Goal: Answer question/provide support: Share knowledge or assist other users

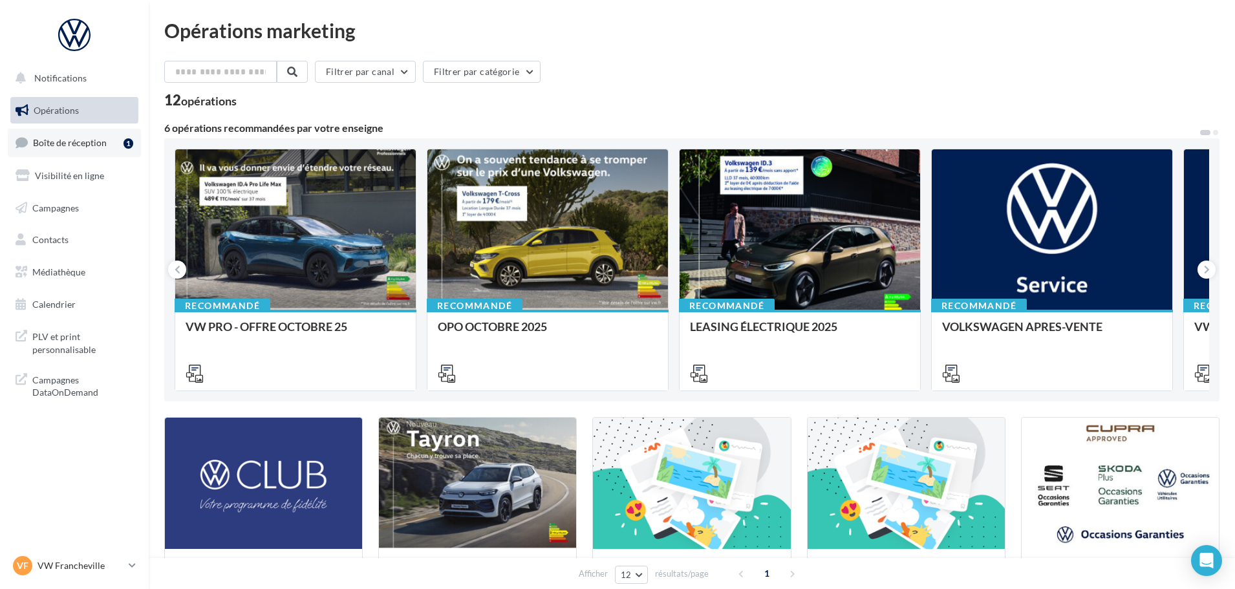
drag, startPoint x: 140, startPoint y: 148, endPoint x: 127, endPoint y: 148, distance: 13.6
click at [138, 148] on link "Boîte de réception 1" at bounding box center [74, 143] width 133 height 28
click at [127, 148] on div "1" at bounding box center [128, 143] width 10 height 10
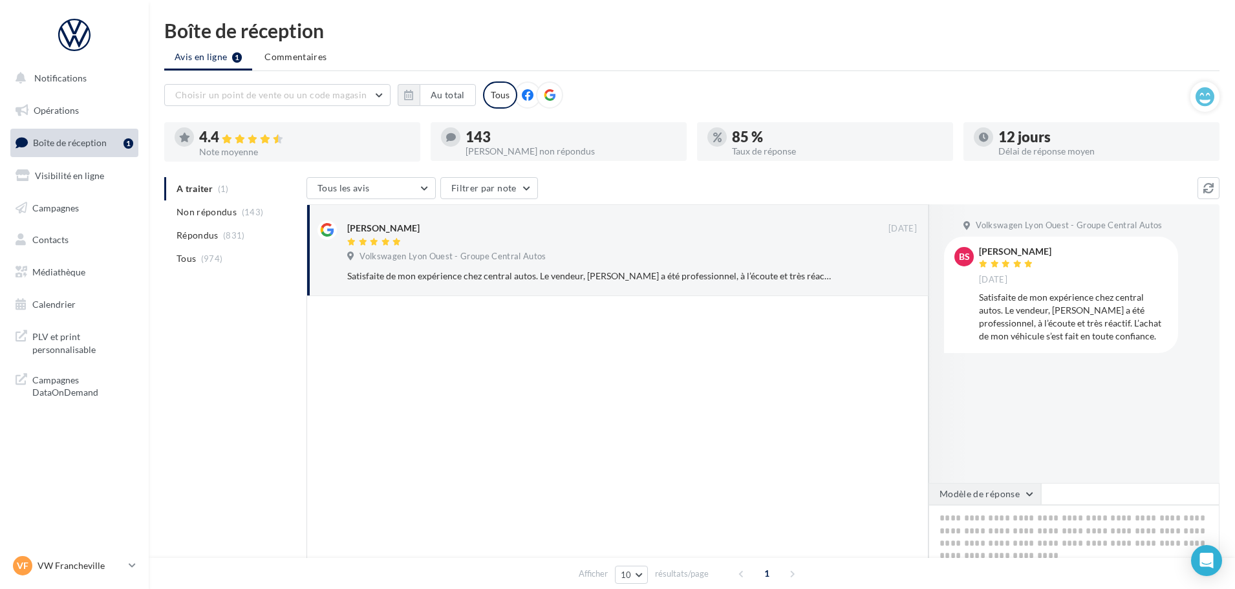
click at [951, 500] on button "Modèle de réponse" at bounding box center [984, 494] width 112 height 22
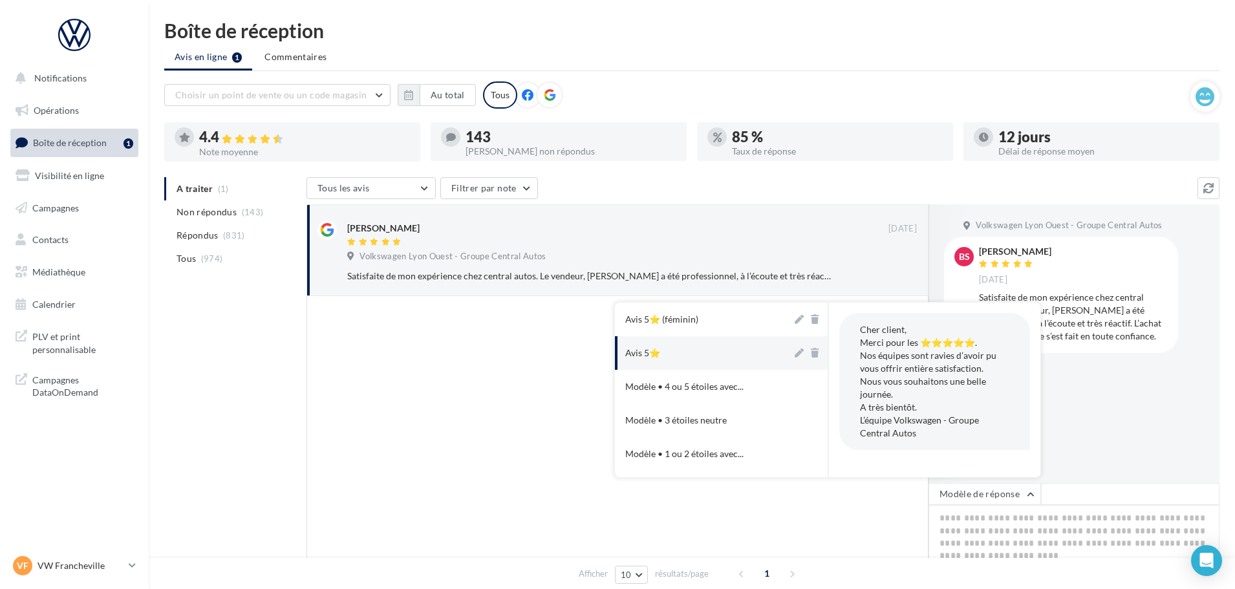
click at [698, 349] on button "Avis 5⭐" at bounding box center [703, 353] width 177 height 34
type textarea "**********"
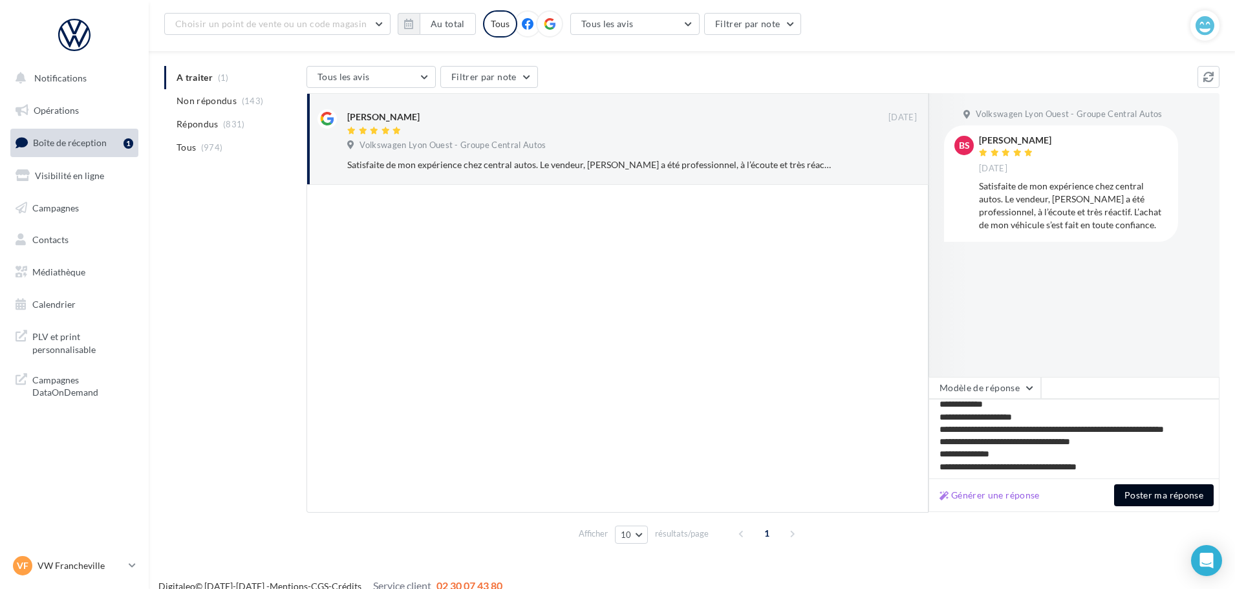
scroll to position [6, 0]
click at [1151, 495] on button "Poster ma réponse" at bounding box center [1164, 495] width 100 height 22
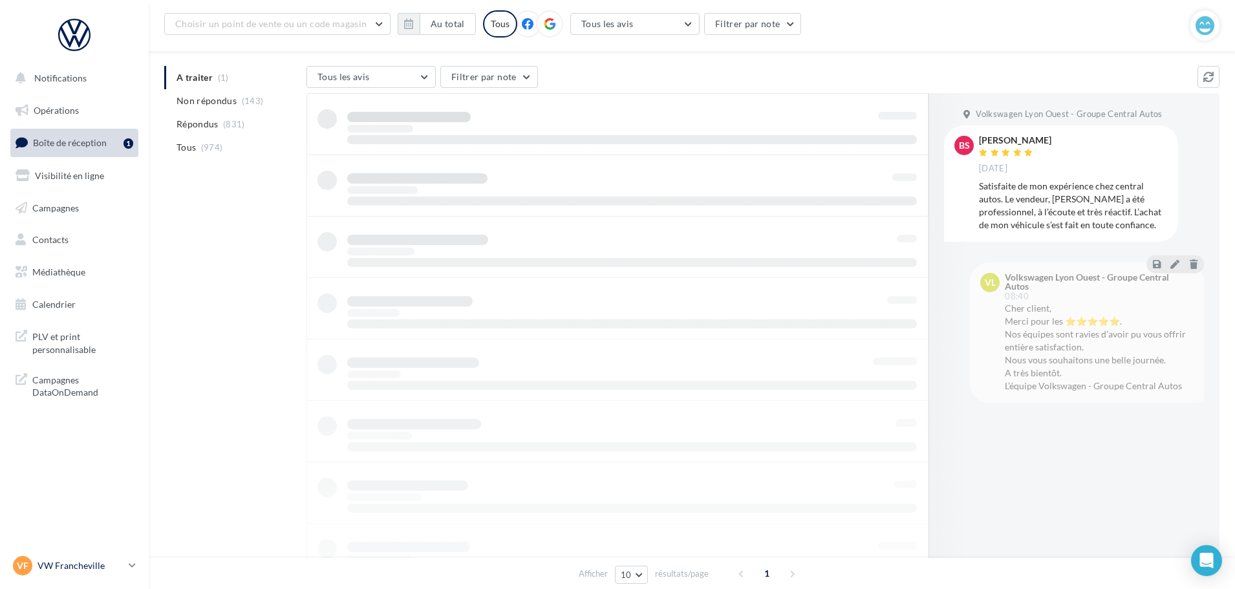
scroll to position [21, 0]
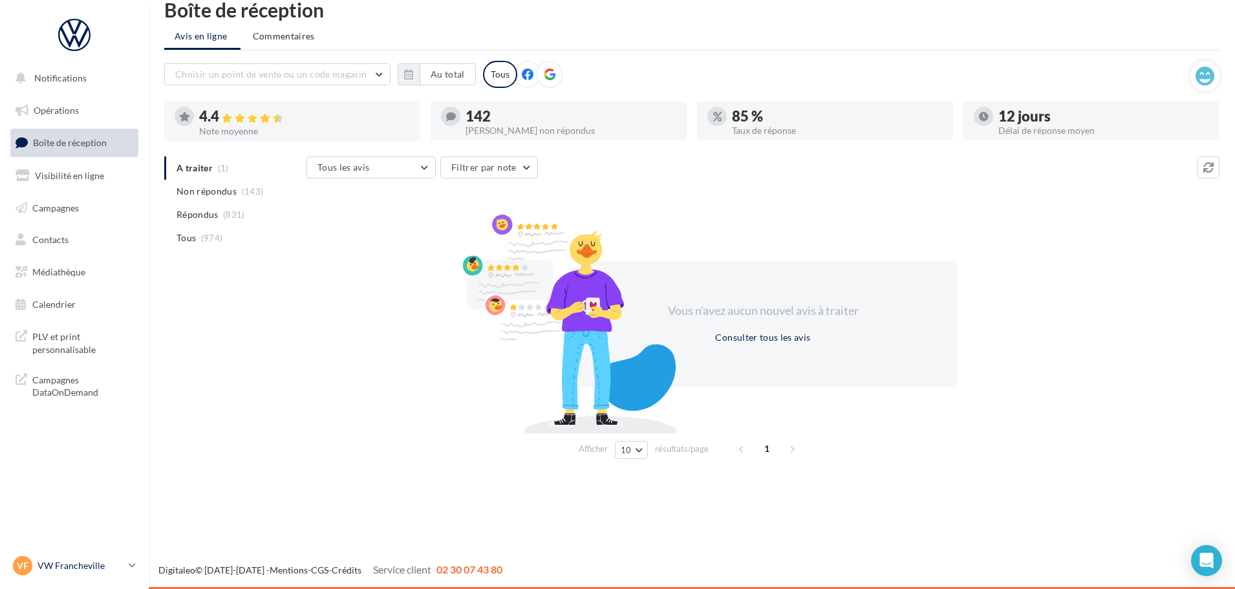
click at [75, 566] on p "VW Francheville" at bounding box center [80, 565] width 86 height 13
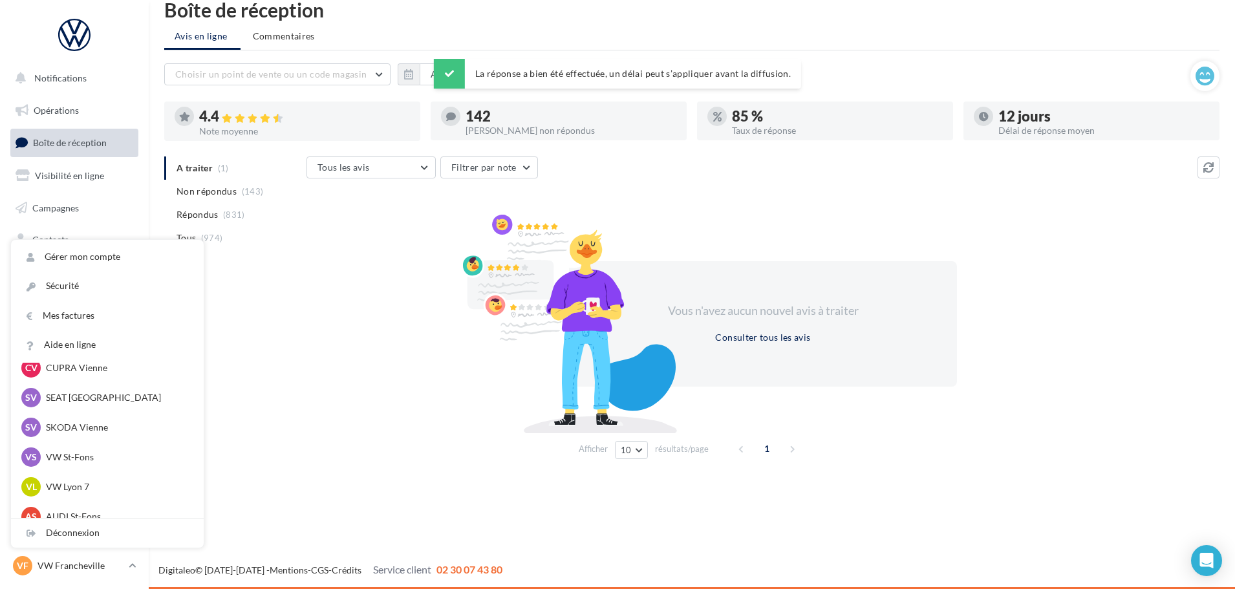
scroll to position [129, 0]
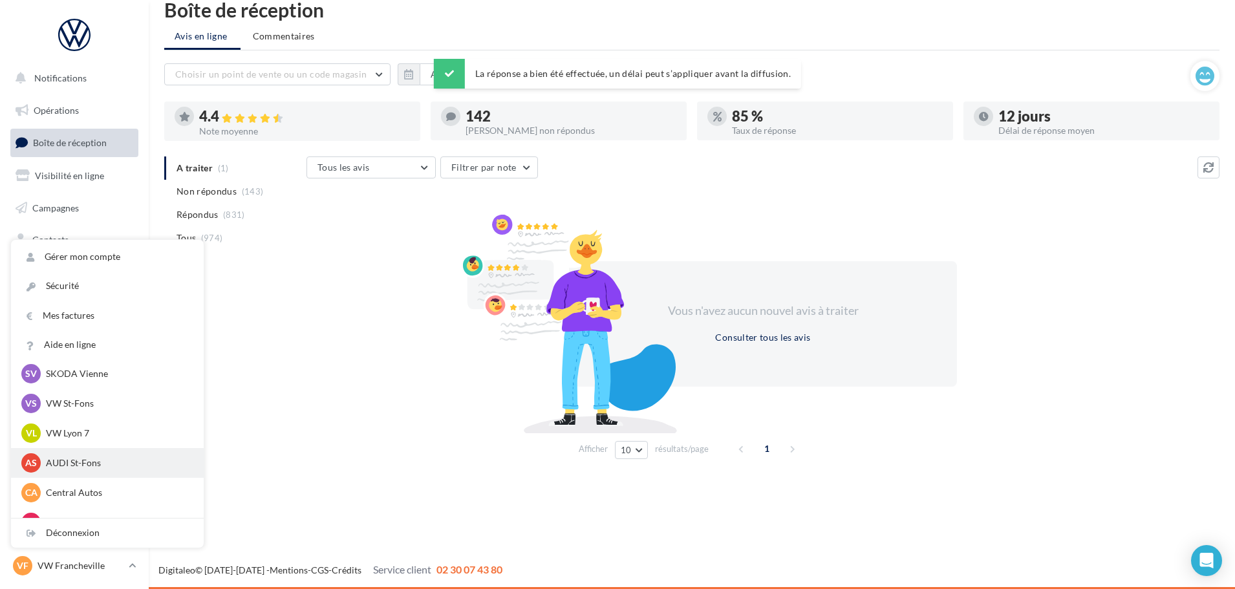
click at [95, 462] on p "AUDI St-Fons" at bounding box center [117, 462] width 142 height 13
